Goal: Transaction & Acquisition: Purchase product/service

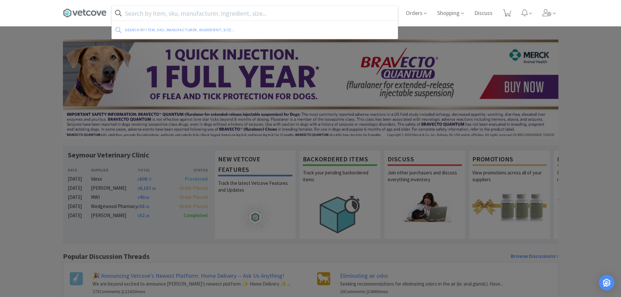
click at [171, 12] on input "text" at bounding box center [255, 13] width 286 height 15
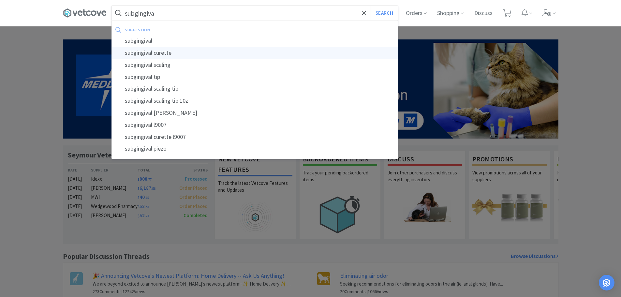
click at [164, 50] on div "subgingival curette" at bounding box center [255, 53] width 286 height 12
type input "subgingival curette"
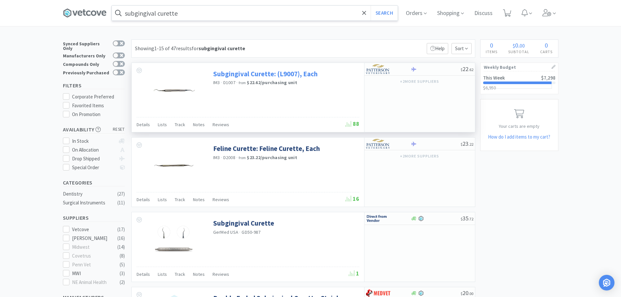
click at [237, 73] on link "Subgingival Curette: (L9007), Each" at bounding box center [265, 73] width 104 height 9
